Goal: Transaction & Acquisition: Purchase product/service

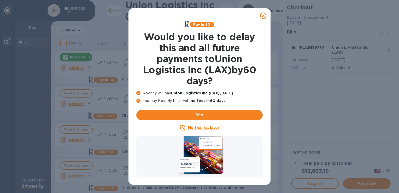
click at [204, 127] on u "No thanks, later" at bounding box center [203, 127] width 31 height 4
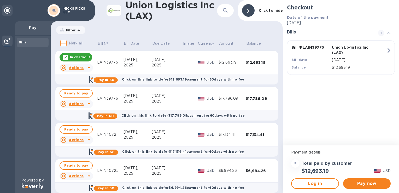
click at [175, 69] on td "[DATE]" at bounding box center [167, 63] width 31 height 24
drag, startPoint x: 175, startPoint y: 69, endPoint x: 130, endPoint y: 55, distance: 47.3
click at [130, 55] on tr "In checkout Actions LAIN39775 [DATE] [DATE] USD $12,693.19 $12,693.19" at bounding box center [166, 63] width 223 height 24
click at [75, 68] on u "Actions" at bounding box center [76, 68] width 15 height 4
click at [113, 95] on div at bounding box center [199, 96] width 399 height 193
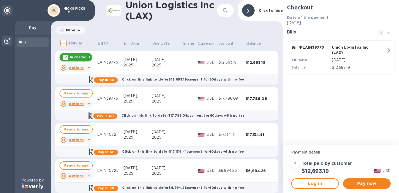
click at [179, 57] on div "[DATE]," at bounding box center [167, 59] width 31 height 5
click at [80, 68] on u "Actions" at bounding box center [76, 68] width 15 height 4
click at [83, 88] on b "Open bill" at bounding box center [83, 89] width 18 height 4
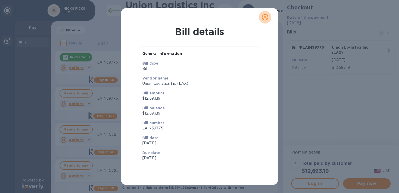
click at [266, 19] on icon "close" at bounding box center [265, 17] width 5 height 5
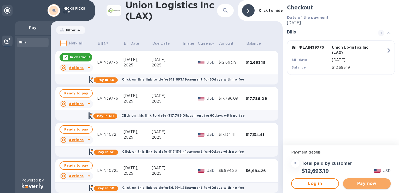
click at [364, 185] on span "Pay now" at bounding box center [366, 183] width 39 height 6
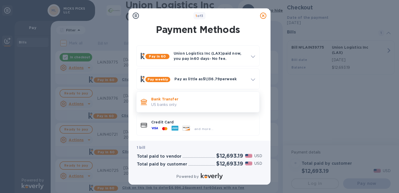
click at [173, 106] on p "US banks only." at bounding box center [203, 104] width 104 height 5
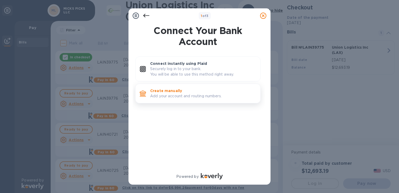
click at [173, 96] on p "Add your account and routing numbers." at bounding box center [203, 95] width 106 height 5
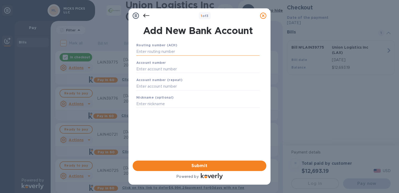
click at [187, 51] on input "text" at bounding box center [197, 52] width 123 height 8
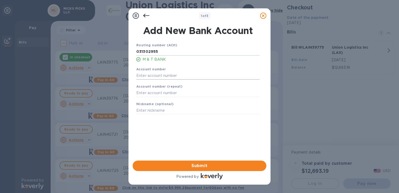
type input "031302955"
click at [156, 78] on input "text" at bounding box center [197, 76] width 123 height 8
type input "983645920"
click at [150, 94] on input "text" at bounding box center [197, 93] width 123 height 8
type input "9836495920"
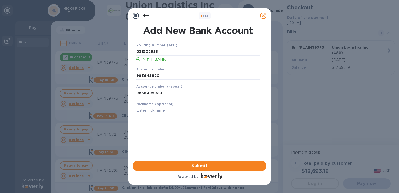
click at [144, 110] on input "text" at bounding box center [197, 111] width 123 height 8
type input "Micks Picks LLC"
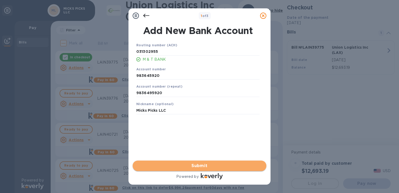
click at [189, 170] on button "Submit" at bounding box center [200, 165] width 134 height 10
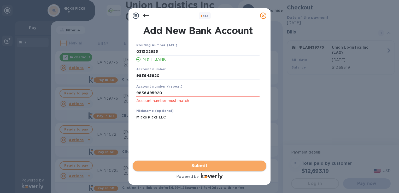
click at [189, 170] on button "Submit" at bounding box center [200, 165] width 134 height 10
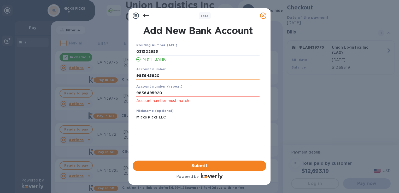
click at [150, 73] on input "983645920" at bounding box center [197, 76] width 123 height 8
click at [148, 74] on input "983645920" at bounding box center [197, 76] width 123 height 8
type input "9836495920"
click at [204, 142] on div "Routing number (ACH) [US_BANK_ROUTING_MICR] M & T BANK Account number [FINANCIA…" at bounding box center [198, 94] width 134 height 113
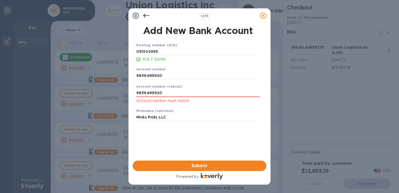
click at [204, 142] on div "Routing number (ACH) [US_BANK_ROUTING_MICR] M & T BANK Account number [FINANCIA…" at bounding box center [198, 94] width 134 height 113
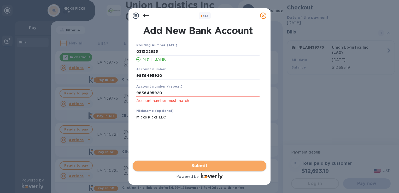
click at [204, 166] on span "Submit" at bounding box center [199, 165] width 125 height 6
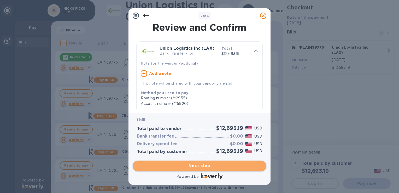
click at [204, 166] on span "Next step" at bounding box center [199, 165] width 125 height 6
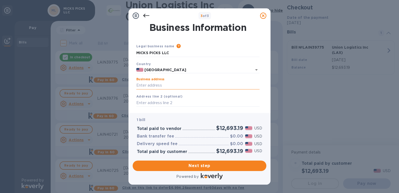
click at [162, 84] on input "Business address" at bounding box center [197, 86] width 123 height 8
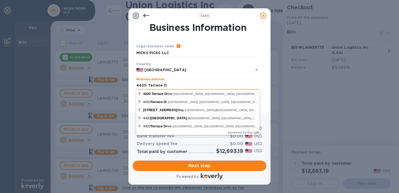
type input "[STREET_ADDRESS]"
type input "[GEOGRAPHIC_DATA]"
type input "Pa"
type input "17110"
type input "[STREET_ADDRESS]"
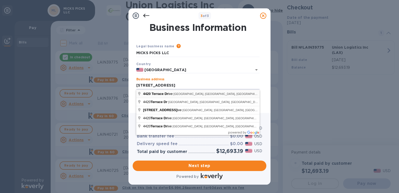
type input "PA"
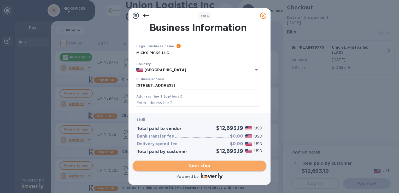
click at [197, 166] on span "Next step" at bounding box center [199, 165] width 125 height 6
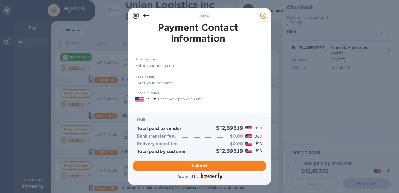
click at [160, 97] on input "text" at bounding box center [209, 99] width 103 height 8
type input "7175801357"
click at [154, 113] on div "1 bill Total paid to vendor $12,693.19 USD Bank transfer fee $0.00 USD Delivery…" at bounding box center [200, 135] width 134 height 45
click at [155, 68] on input "text" at bounding box center [197, 66] width 125 height 8
type input "[PERSON_NAME]"
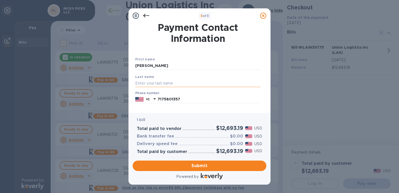
click at [232, 83] on input "text" at bounding box center [197, 83] width 125 height 8
type input "[PERSON_NAME]"
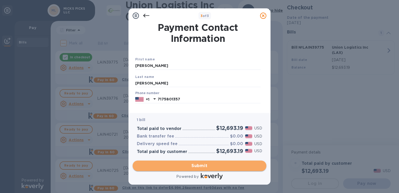
click at [197, 166] on span "Submit" at bounding box center [199, 165] width 125 height 6
click at [197, 162] on span "Submit" at bounding box center [199, 165] width 125 height 6
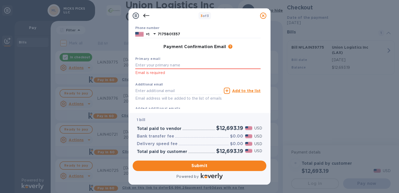
scroll to position [57, 0]
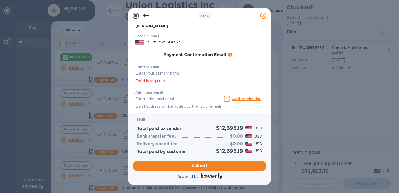
click at [162, 72] on input "text" at bounding box center [197, 73] width 125 height 8
type input "[EMAIL_ADDRESS][DOMAIN_NAME]"
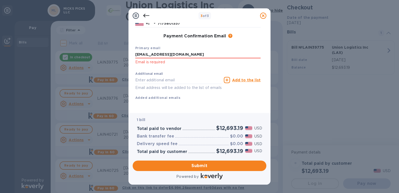
scroll to position [82, 0]
click at [201, 164] on span "Submit" at bounding box center [199, 165] width 125 height 6
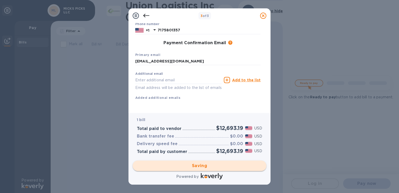
scroll to position [0, 0]
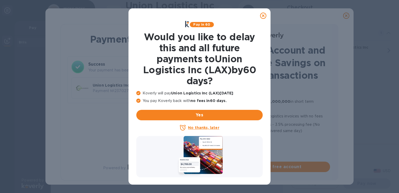
click at [265, 16] on icon at bounding box center [263, 16] width 6 height 6
